Goal: Information Seeking & Learning: Learn about a topic

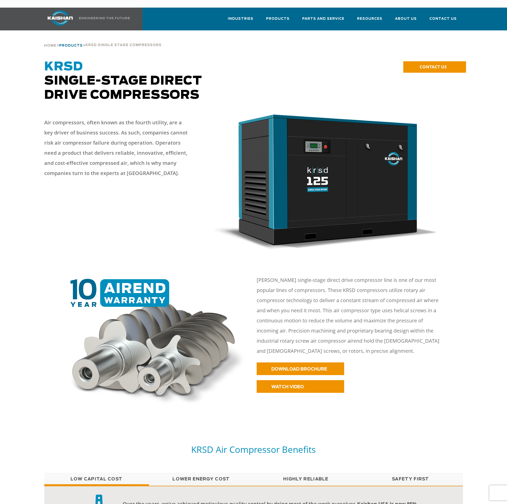
click at [75, 44] on span "Products" at bounding box center [71, 45] width 24 height 3
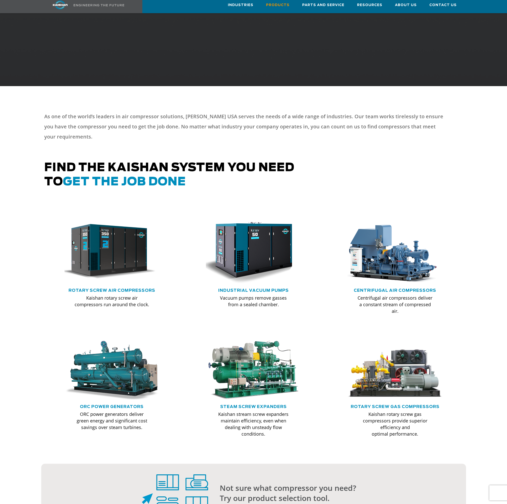
scroll to position [152, 0]
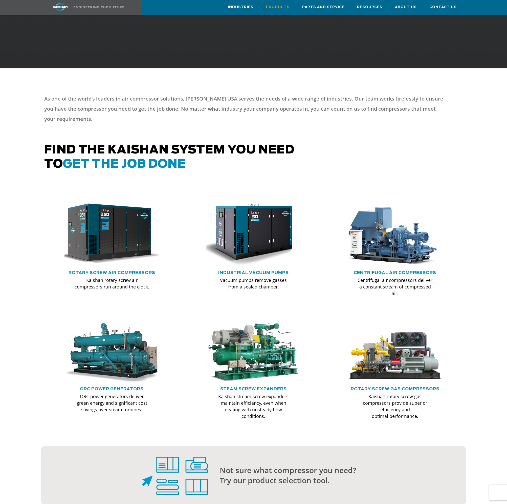
click at [116, 233] on img at bounding box center [108, 233] width 105 height 71
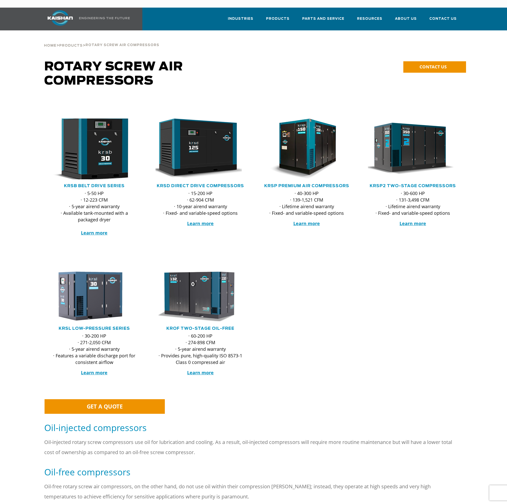
click at [113, 156] on img at bounding box center [90, 148] width 99 height 67
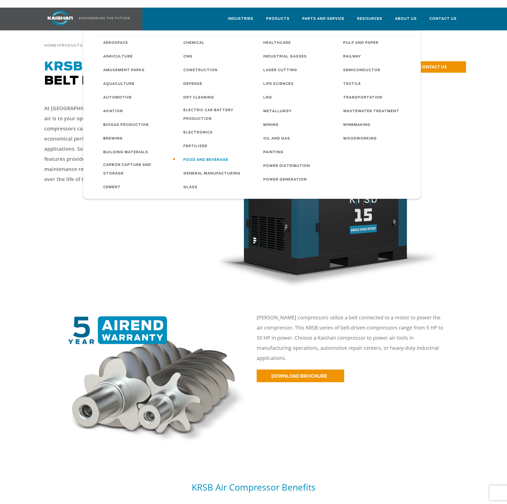
click at [209, 156] on span "Food and Beverage" at bounding box center [206, 160] width 45 height 9
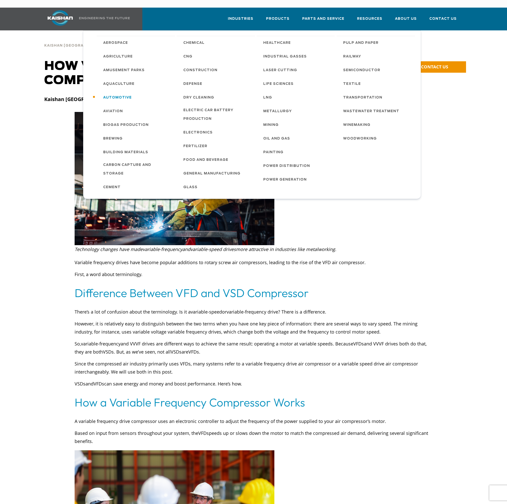
click at [122, 93] on span "Automotive" at bounding box center [117, 97] width 29 height 9
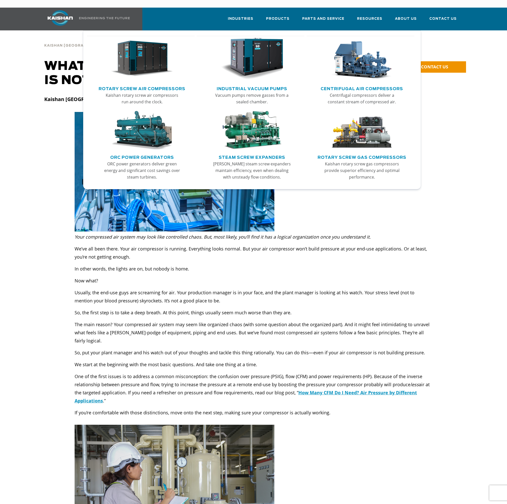
click at [156, 58] on img "Main menu" at bounding box center [142, 59] width 62 height 42
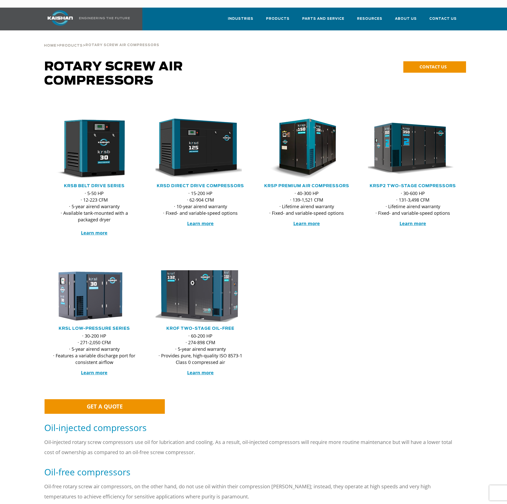
click at [170, 294] on img at bounding box center [196, 296] width 99 height 57
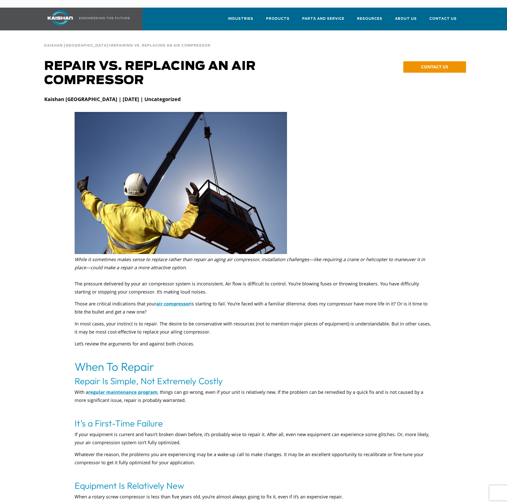
drag, startPoint x: 313, startPoint y: 11, endPoint x: 260, endPoint y: 2, distance: 53.2
click at [313, 16] on span "Parts and Service" at bounding box center [323, 19] width 42 height 6
